Goal: Use online tool/utility: Utilize a website feature to perform a specific function

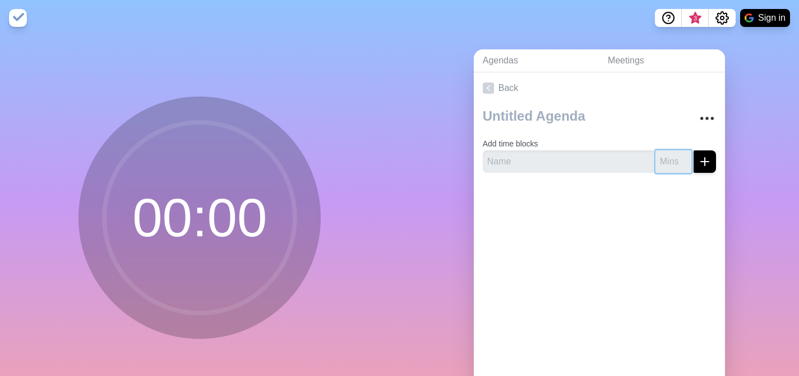
click at [656, 168] on input "number" at bounding box center [674, 161] width 36 height 22
type input "10"
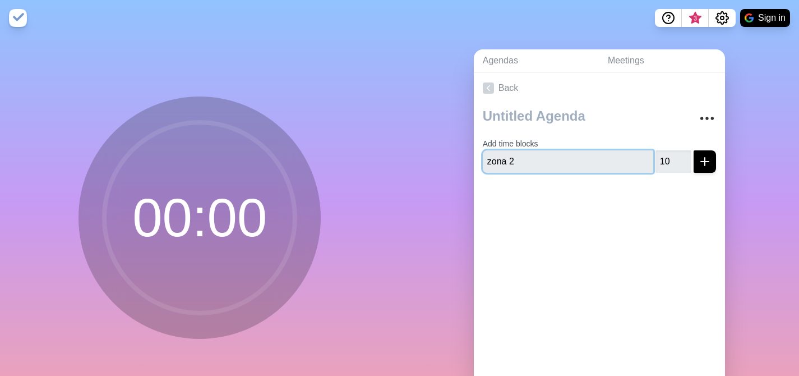
type input "zona 2"
click button "submit" at bounding box center [705, 161] width 22 height 22
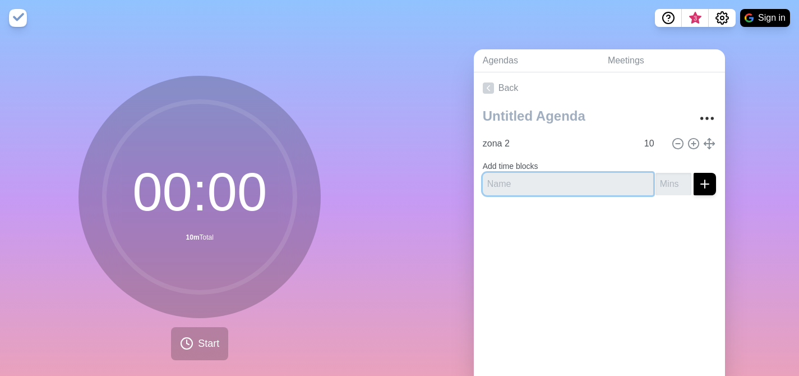
click at [560, 192] on input "text" at bounding box center [568, 184] width 171 height 22
type input "o"
type input "zona 3"
click at [698, 185] on icon "submit" at bounding box center [704, 183] width 13 height 13
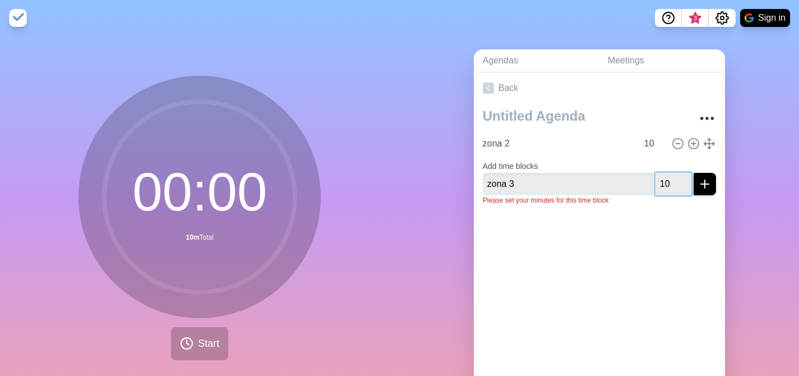
type input "10"
click at [700, 189] on button "submit" at bounding box center [705, 184] width 22 height 22
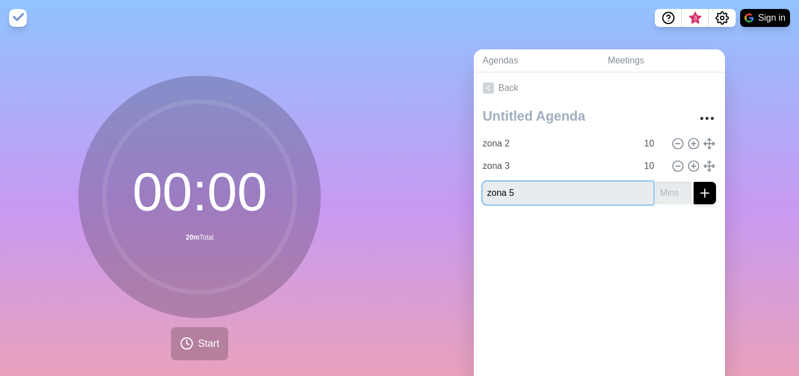
type input "zona 5"
click at [698, 194] on icon "submit" at bounding box center [704, 192] width 13 height 13
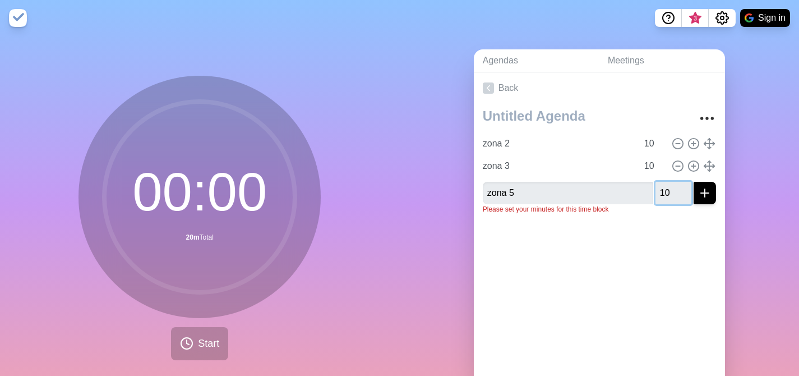
type input "10"
click at [698, 197] on icon "submit" at bounding box center [704, 192] width 13 height 13
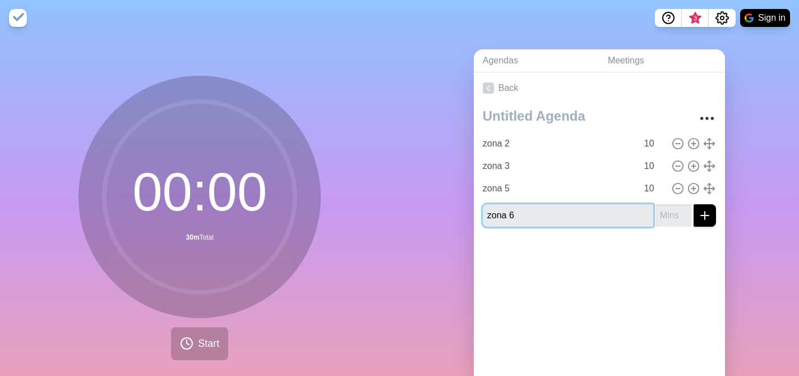
type input "zona 6"
click at [664, 219] on input "number" at bounding box center [674, 215] width 36 height 22
type input "10"
click at [701, 221] on button "submit" at bounding box center [705, 215] width 22 height 22
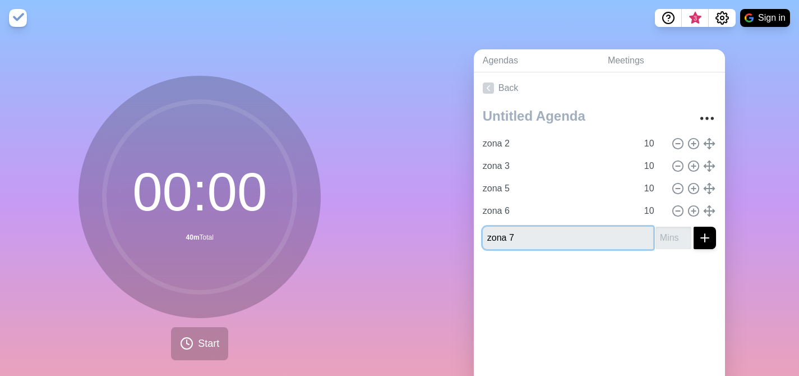
type input "zona 7"
click at [698, 241] on icon "submit" at bounding box center [704, 237] width 13 height 13
click at [656, 238] on input "number" at bounding box center [674, 238] width 36 height 22
type input "10"
click at [700, 240] on button "submit" at bounding box center [705, 238] width 22 height 22
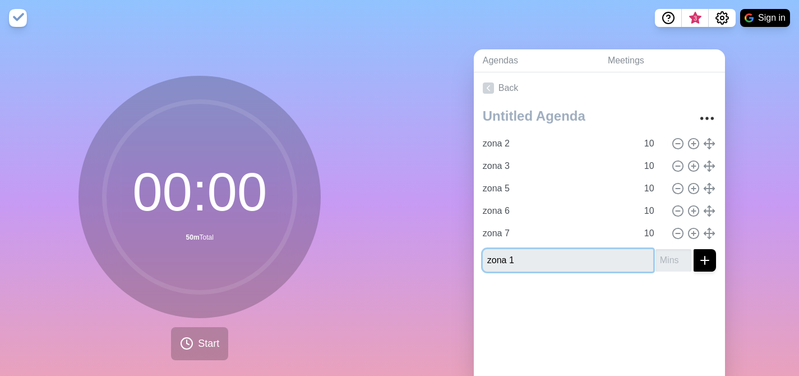
type input "zona 1"
click at [656, 263] on input "number" at bounding box center [674, 260] width 36 height 22
type input "10"
click at [698, 264] on icon "submit" at bounding box center [704, 260] width 13 height 13
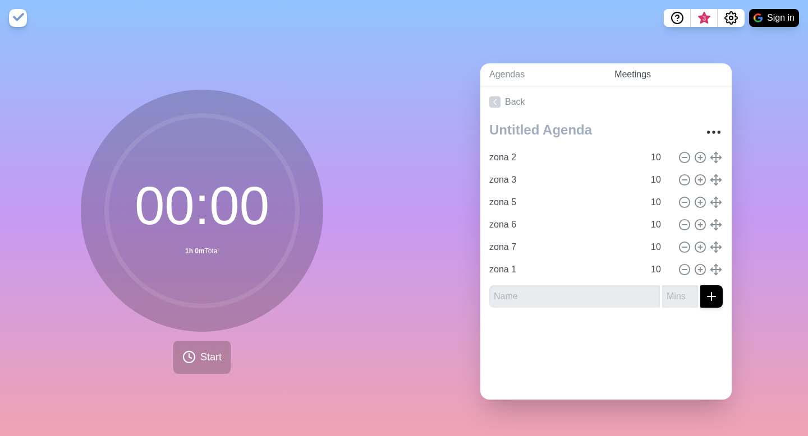
click at [626, 71] on link "Meetings" at bounding box center [668, 74] width 126 height 23
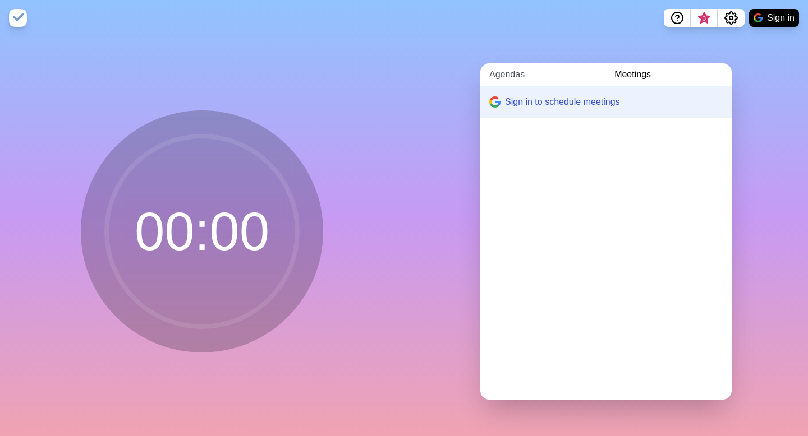
click at [507, 65] on link "Agendas" at bounding box center [542, 74] width 125 height 23
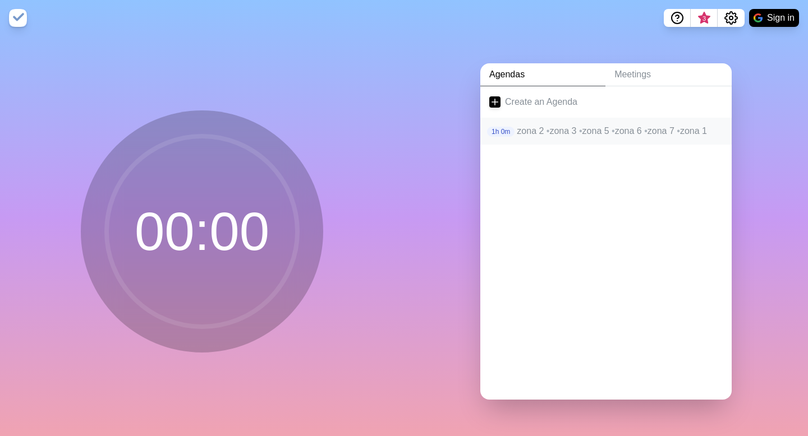
click at [507, 131] on p "1h 0m" at bounding box center [500, 132] width 27 height 10
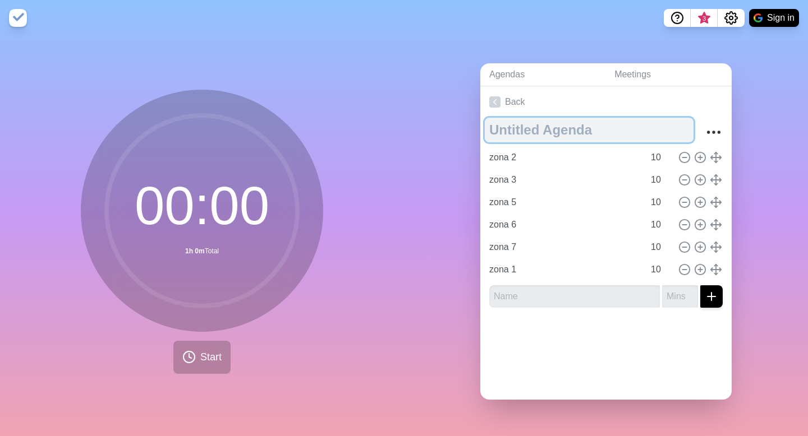
click at [554, 132] on textarea at bounding box center [589, 130] width 209 height 25
type textarea "Informes zonales"
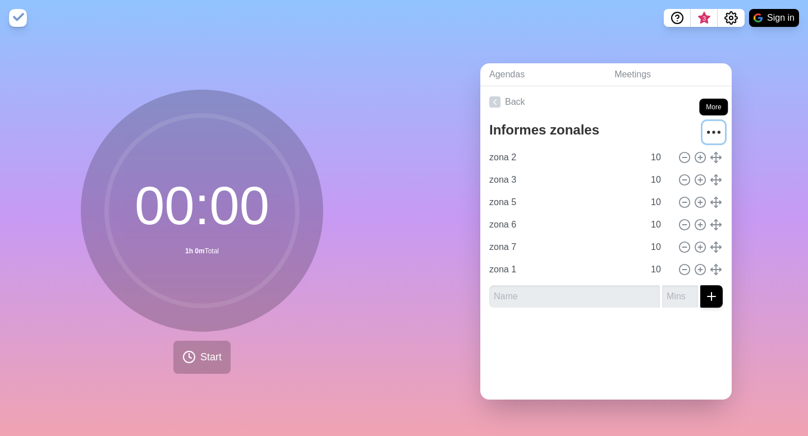
click at [705, 134] on icon "More" at bounding box center [714, 132] width 18 height 18
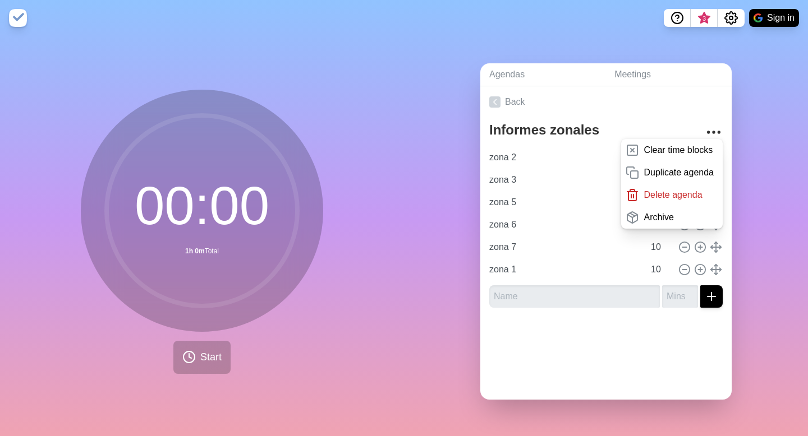
click at [737, 128] on div "Agendas Meetings Back Informes zonales Clear time blocks Duplicate agenda Delet…" at bounding box center [606, 236] width 404 height 401
click at [505, 159] on input "zona 2" at bounding box center [564, 157] width 159 height 22
click at [447, 131] on div "Agendas Meetings Back Informes zonales Clear time blocks Duplicate agenda Delet…" at bounding box center [606, 236] width 404 height 401
click at [707, 129] on icon "More" at bounding box center [714, 132] width 18 height 18
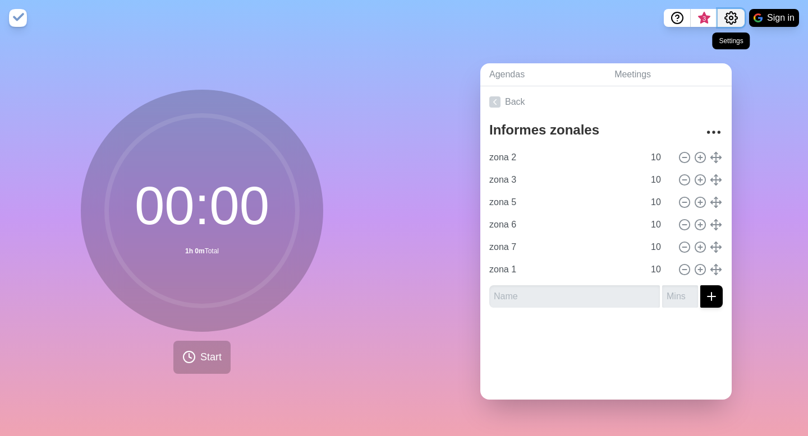
click at [727, 19] on icon "Settings" at bounding box center [730, 17] width 13 height 13
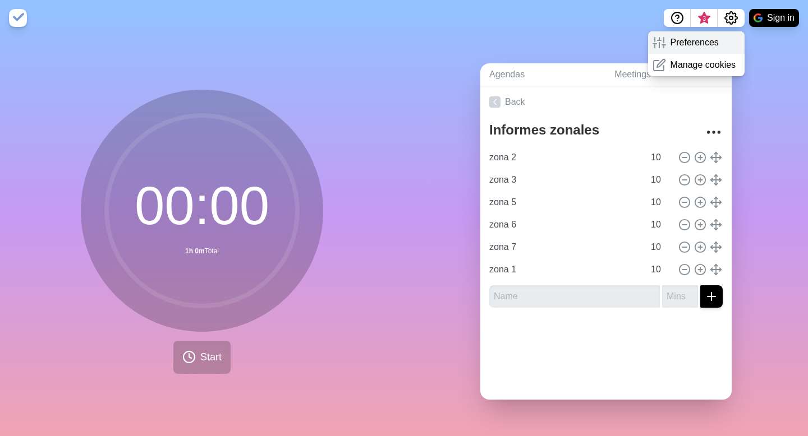
click at [715, 43] on p "Preferences" at bounding box center [694, 42] width 48 height 13
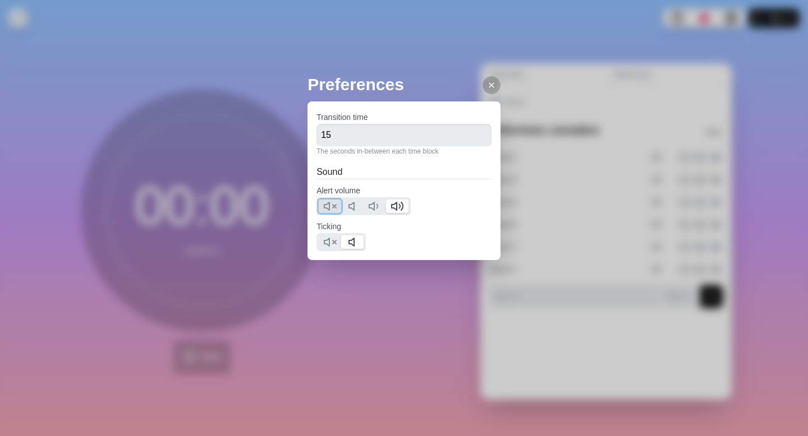
click at [333, 209] on icon at bounding box center [329, 206] width 13 height 13
click at [329, 242] on polygon at bounding box center [326, 242] width 5 height 8
click at [487, 86] on icon at bounding box center [491, 85] width 9 height 9
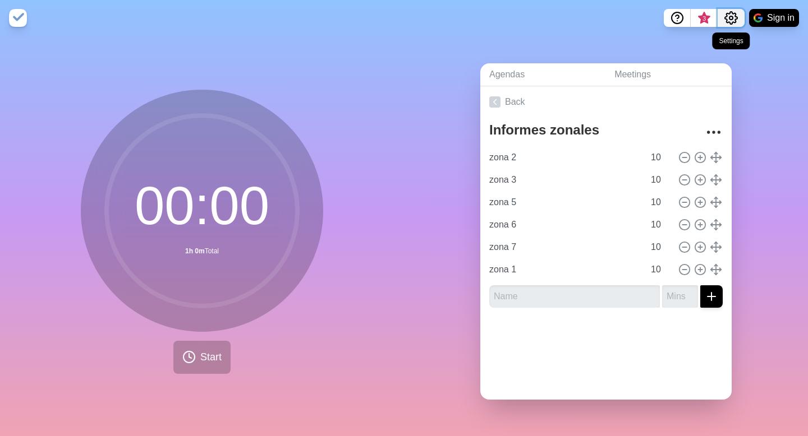
click at [733, 15] on icon "Settings" at bounding box center [730, 17] width 13 height 13
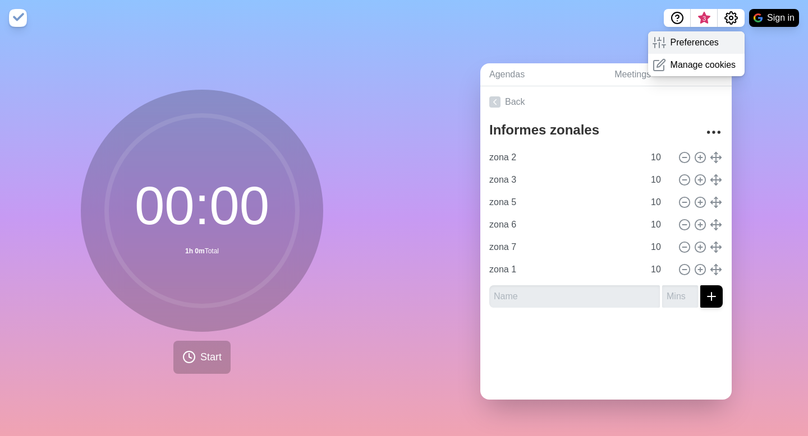
click at [704, 39] on p "Preferences" at bounding box center [694, 42] width 48 height 13
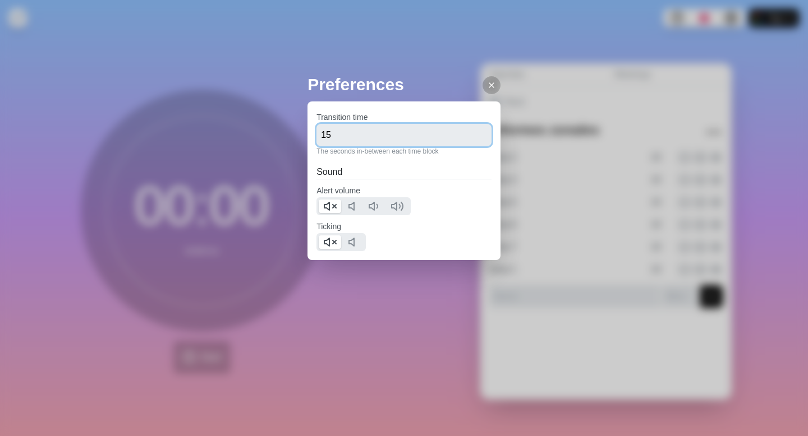
click at [375, 141] on input "15" at bounding box center [403, 135] width 175 height 22
type input "6"
type input "120"
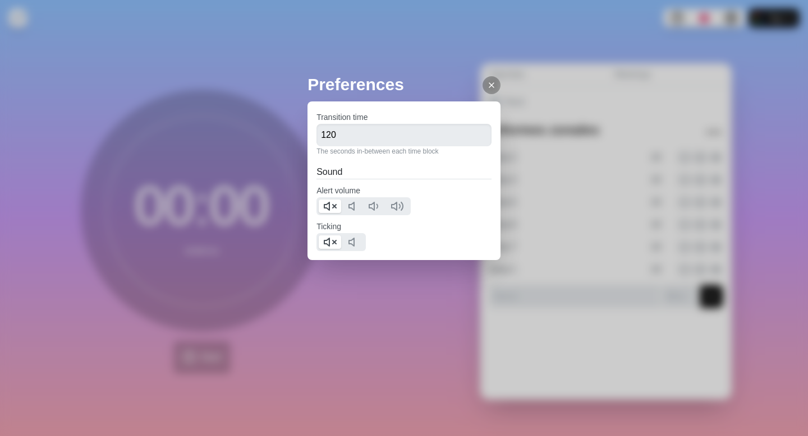
click at [487, 87] on icon at bounding box center [491, 85] width 9 height 9
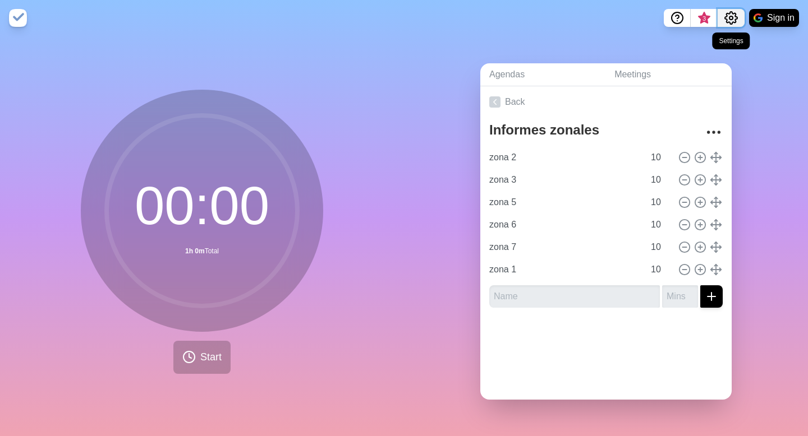
click at [730, 20] on circle "Settings" at bounding box center [730, 17] width 3 height 3
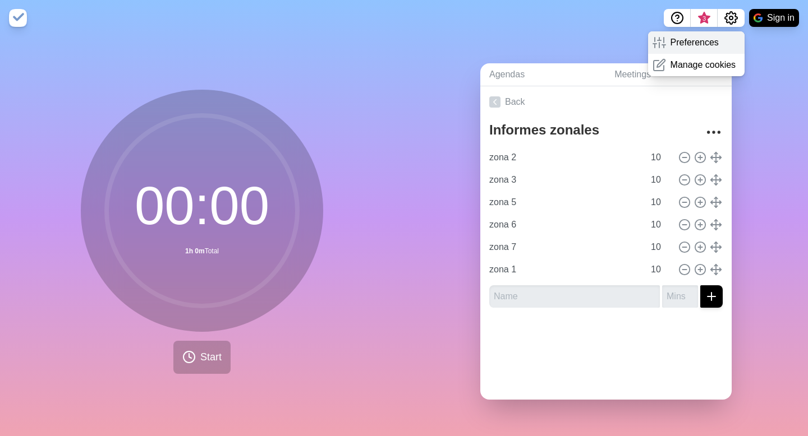
click at [705, 39] on p "Preferences" at bounding box center [694, 42] width 48 height 13
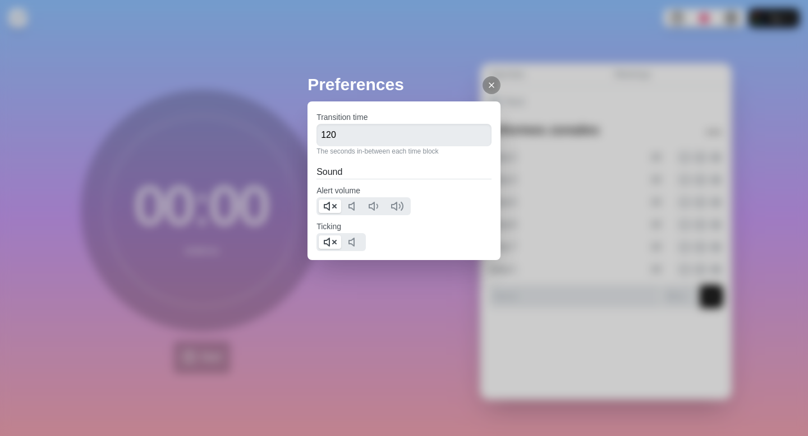
click at [489, 85] on line at bounding box center [491, 85] width 4 height 4
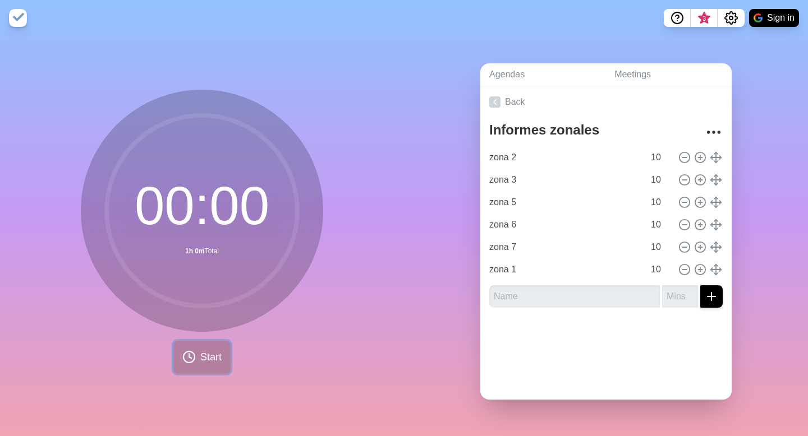
click at [200, 350] on span "Start" at bounding box center [210, 357] width 21 height 15
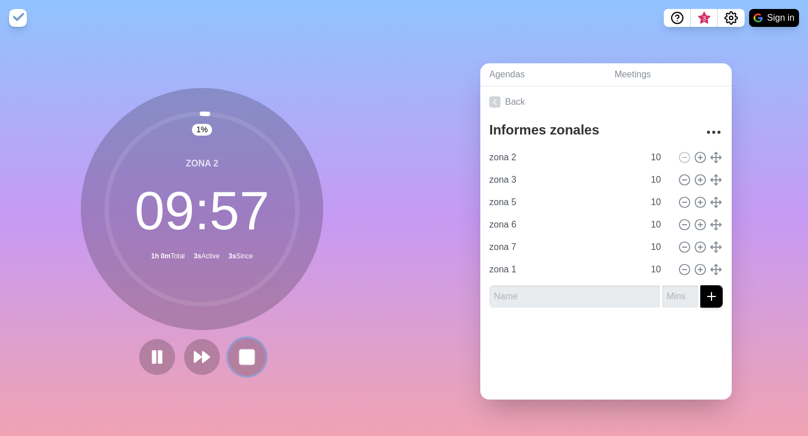
click at [232, 351] on button at bounding box center [247, 357] width 38 height 38
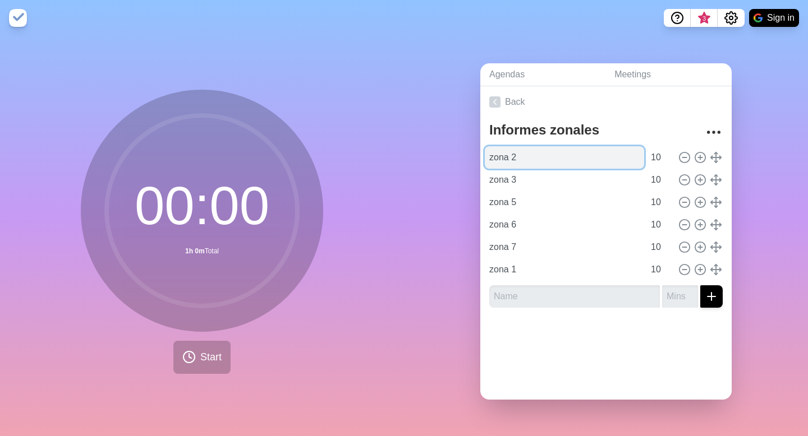
click at [515, 156] on input "zona 2" at bounding box center [564, 157] width 159 height 22
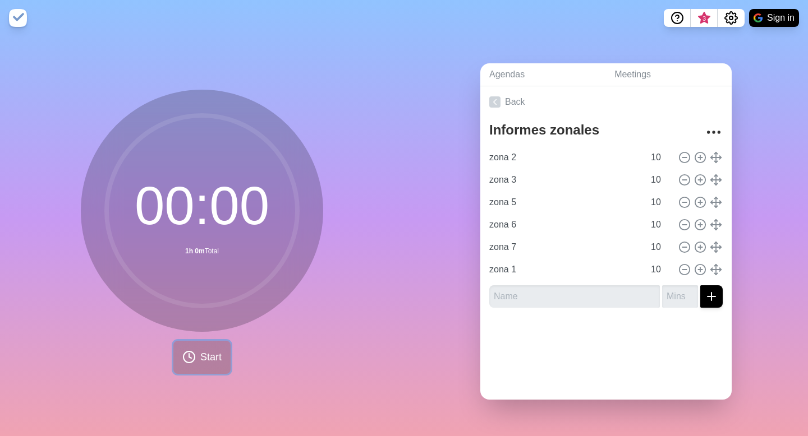
click at [212, 354] on span "Start" at bounding box center [210, 357] width 21 height 15
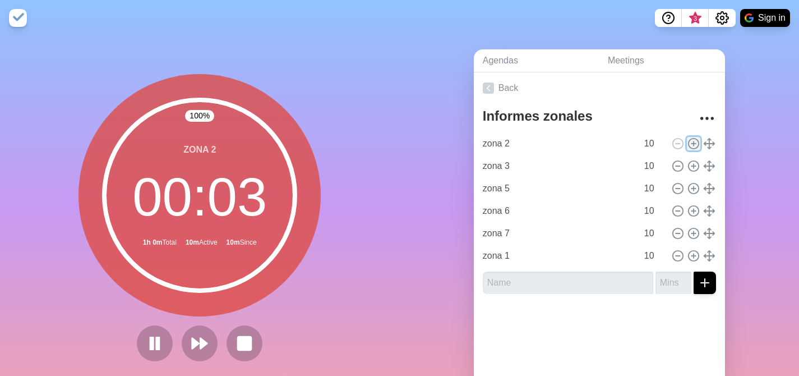
click at [688, 144] on icon at bounding box center [694, 143] width 12 height 12
type input "zona 2"
type input "zona 3"
type input "zona 5"
type input "zona 6"
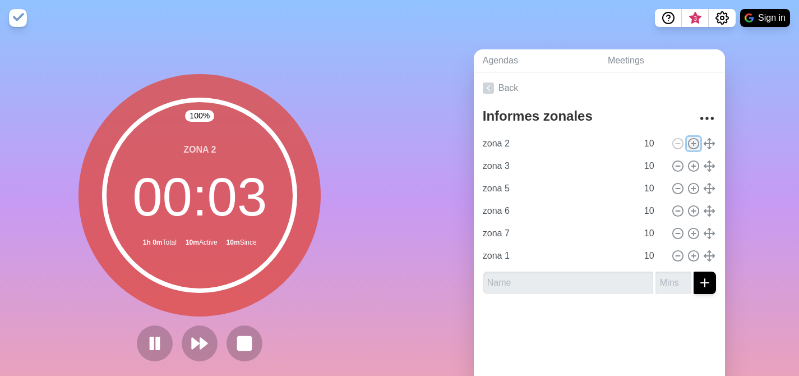
type input "zona 7"
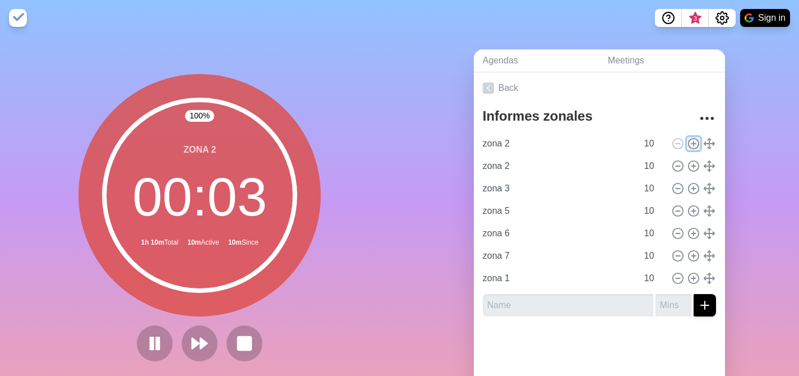
click at [688, 144] on icon at bounding box center [694, 143] width 12 height 12
type input "zona 2"
type input "zona 3"
type input "zona 5"
type input "zona 6"
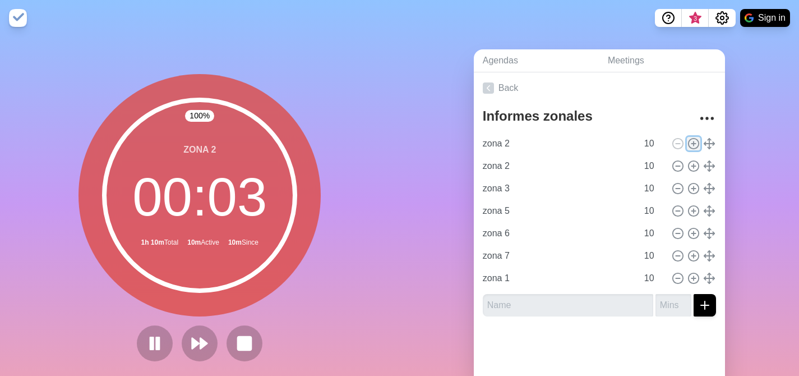
type input "zona 7"
click at [688, 144] on icon at bounding box center [694, 143] width 12 height 12
type input "zona 2"
type input "zona 3"
type input "zona 5"
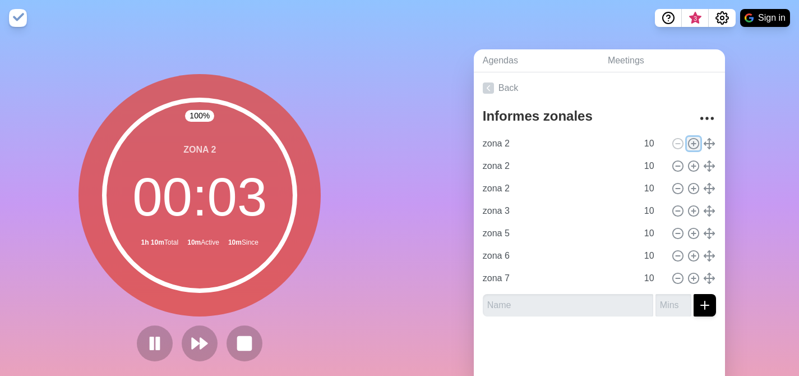
type input "zona 6"
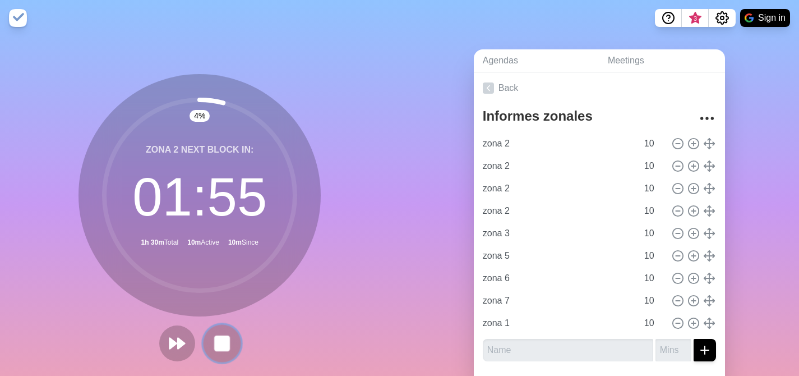
click at [217, 345] on rect at bounding box center [222, 343] width 14 height 14
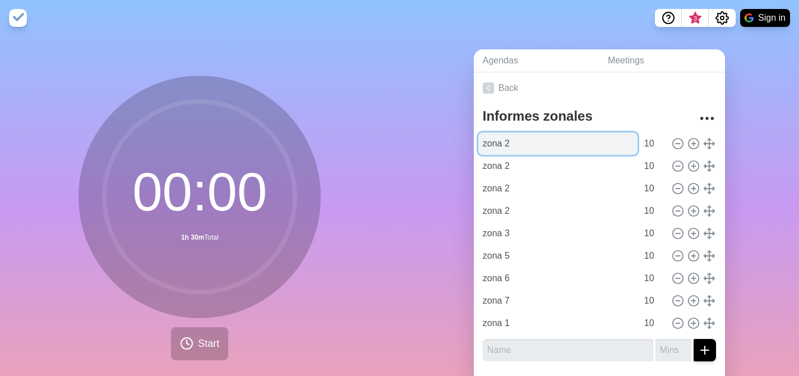
click at [513, 138] on input "zona 2" at bounding box center [558, 143] width 159 height 22
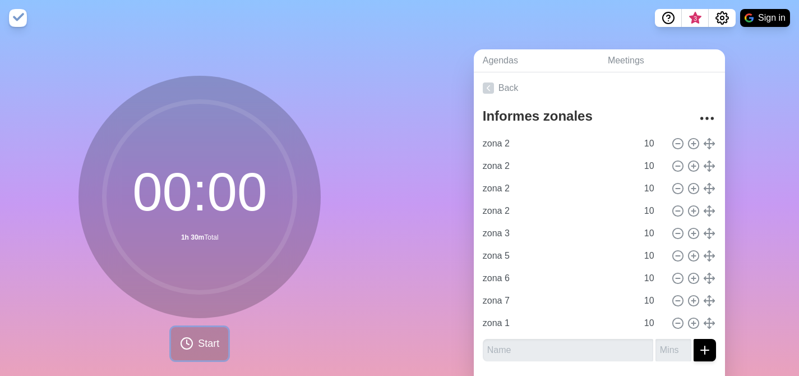
click at [218, 338] on button "Start" at bounding box center [199, 343] width 57 height 33
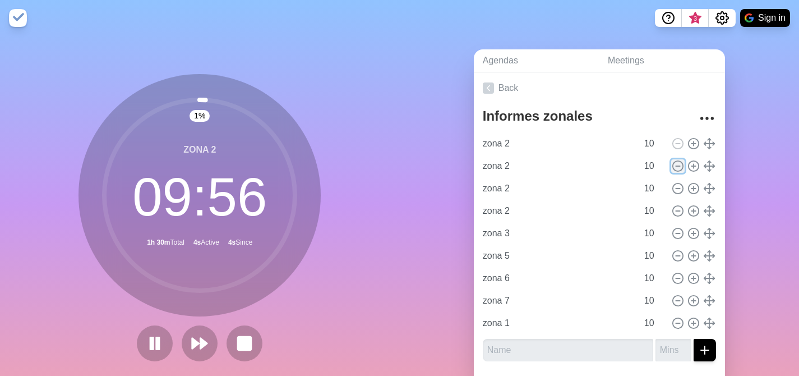
click at [672, 168] on icon at bounding box center [678, 166] width 12 height 12
type input "zona 3"
type input "zona 5"
type input "zona 6"
type input "zona 7"
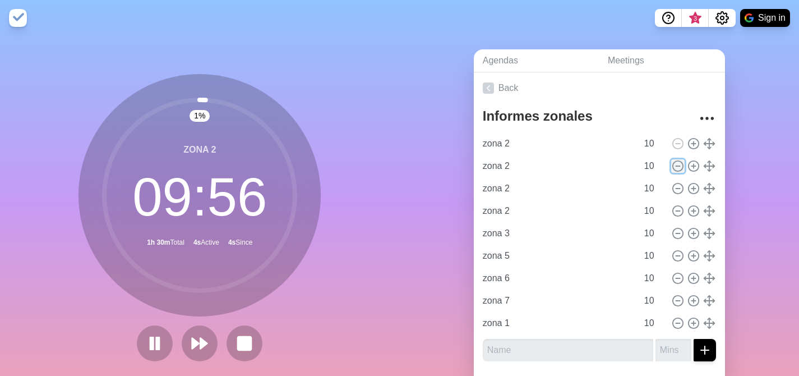
type input "zona 1"
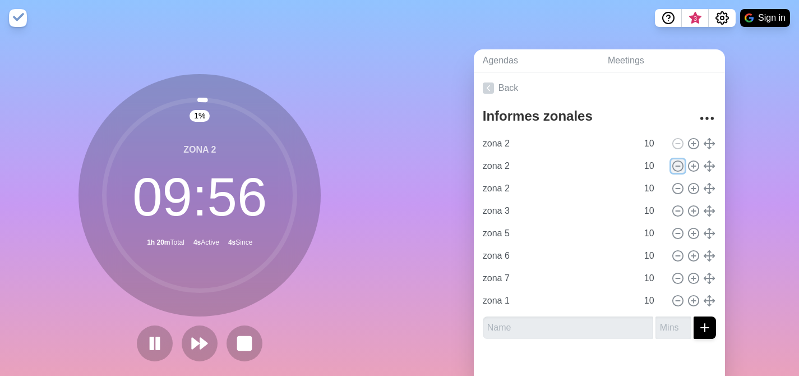
click at [672, 168] on icon at bounding box center [678, 166] width 12 height 12
type input "zona 3"
type input "zona 5"
type input "zona 6"
type input "zona 7"
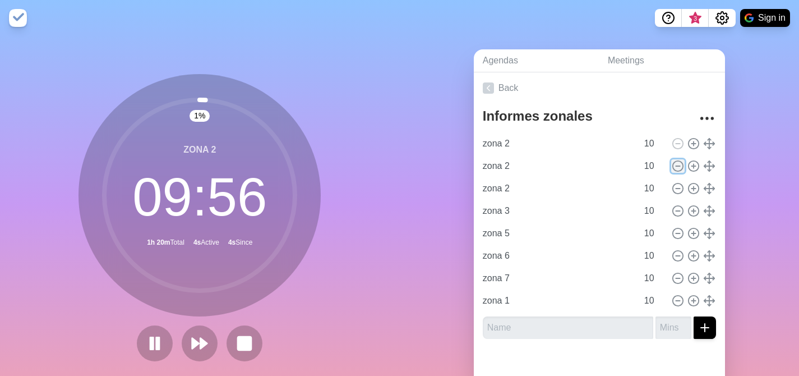
type input "zona 1"
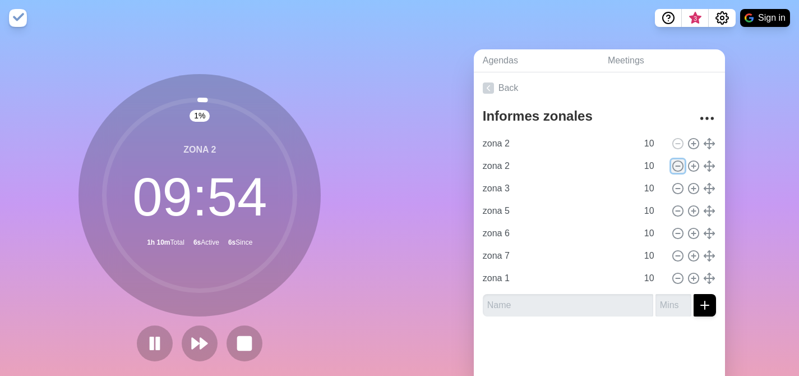
click at [672, 167] on icon at bounding box center [678, 166] width 12 height 12
type input "zona 3"
type input "zona 5"
type input "zona 6"
type input "zona 7"
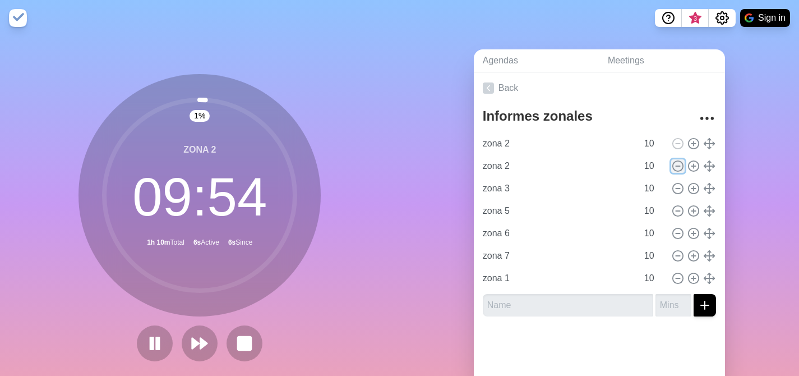
type input "zona 1"
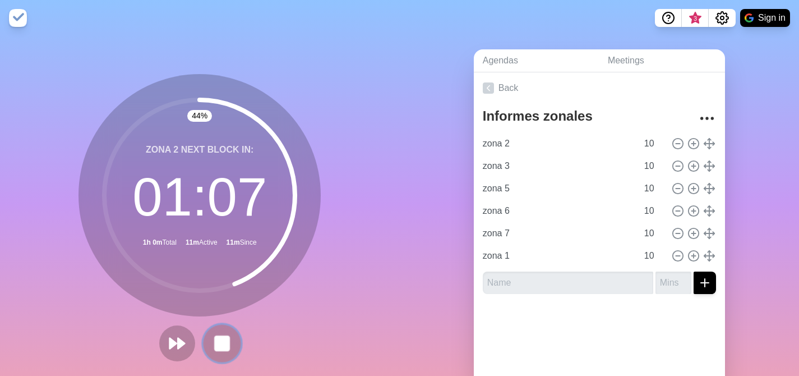
click at [213, 351] on icon at bounding box center [222, 343] width 19 height 19
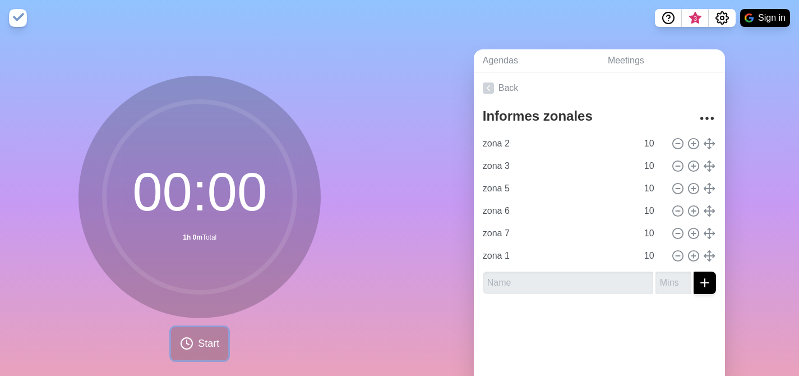
click at [192, 349] on button "Start" at bounding box center [199, 343] width 57 height 33
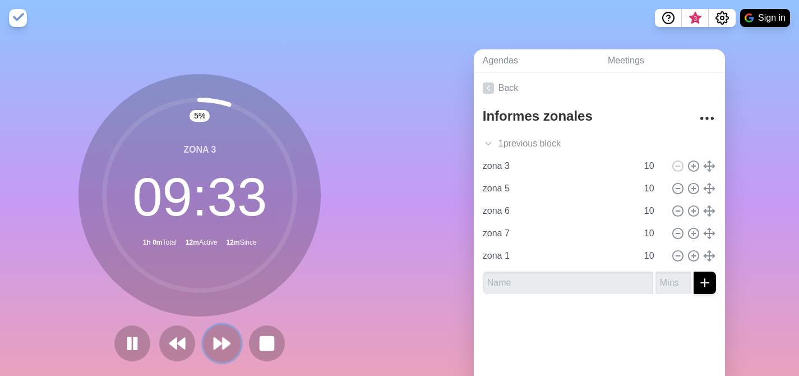
click at [223, 348] on icon at bounding box center [222, 343] width 19 height 19
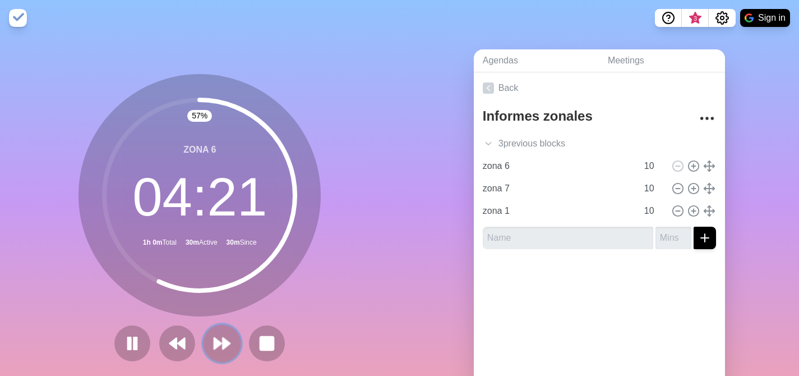
click at [217, 334] on icon at bounding box center [222, 343] width 19 height 19
